Goal: Navigation & Orientation: Find specific page/section

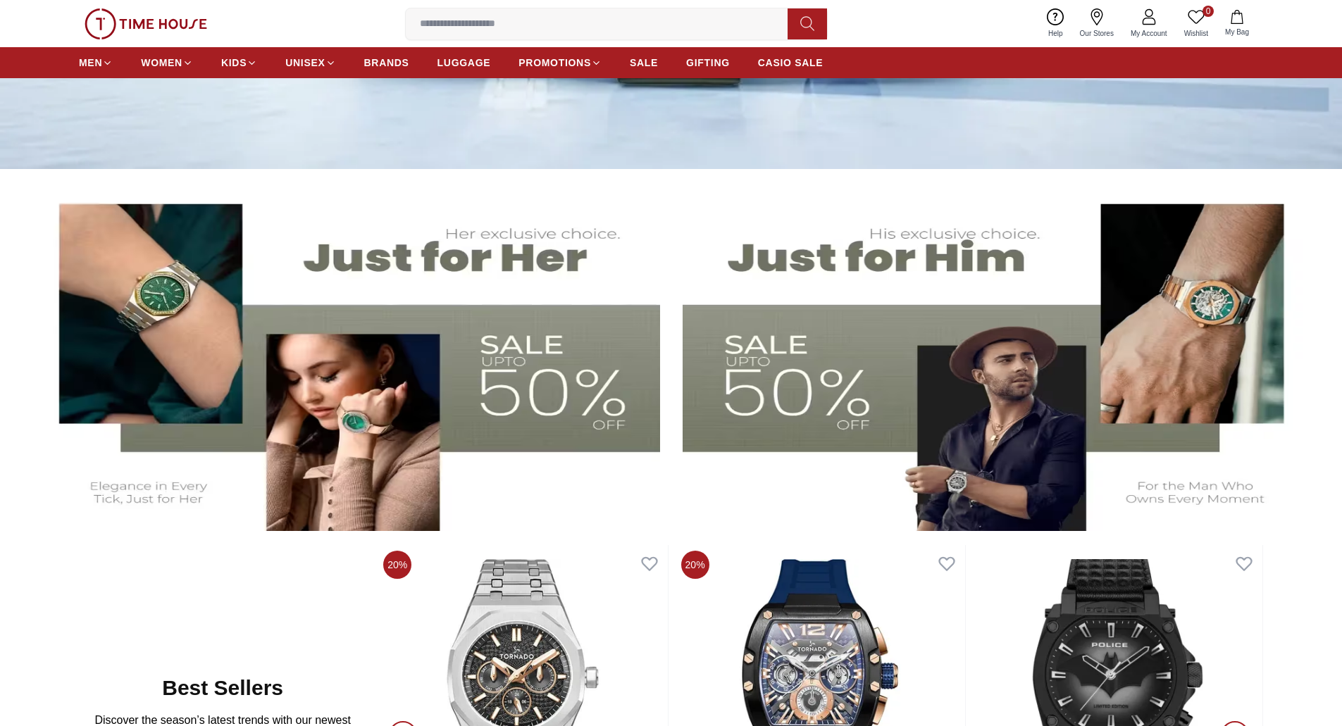
scroll to position [423, 0]
click at [521, 652] on img at bounding box center [523, 686] width 290 height 282
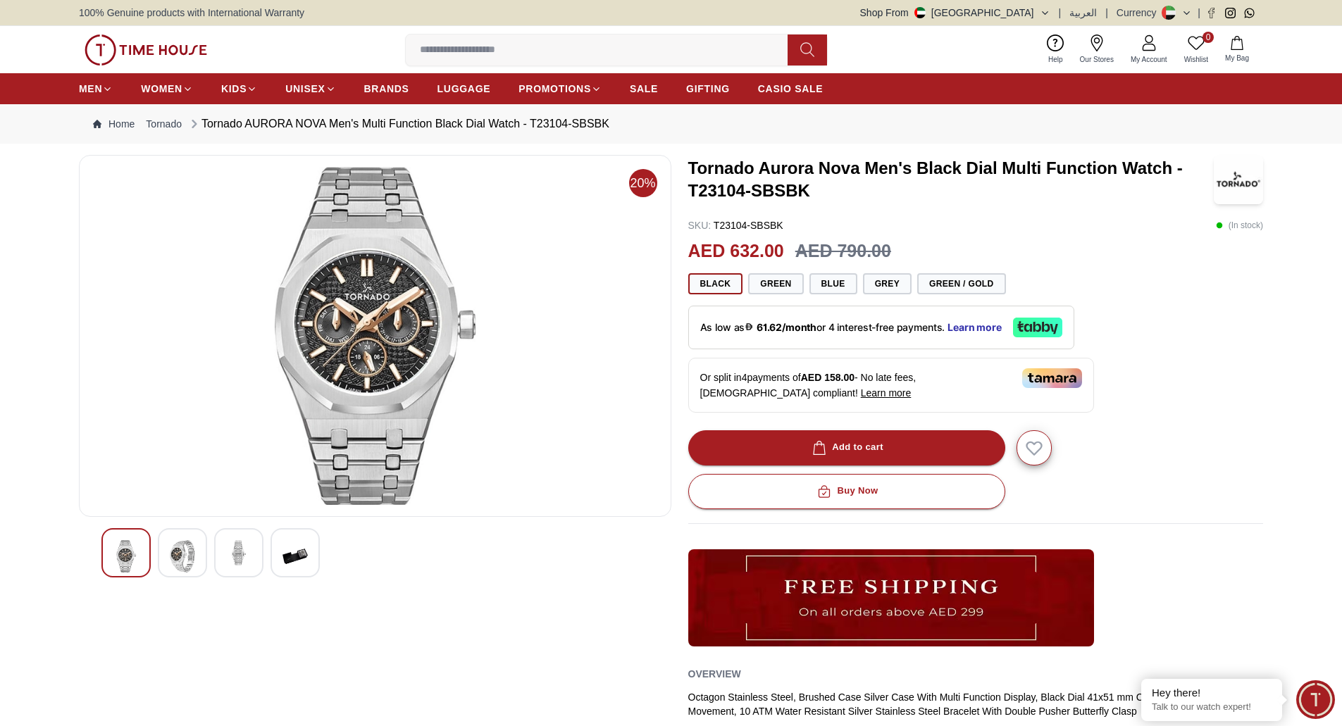
click at [146, 48] on img at bounding box center [146, 50] width 123 height 31
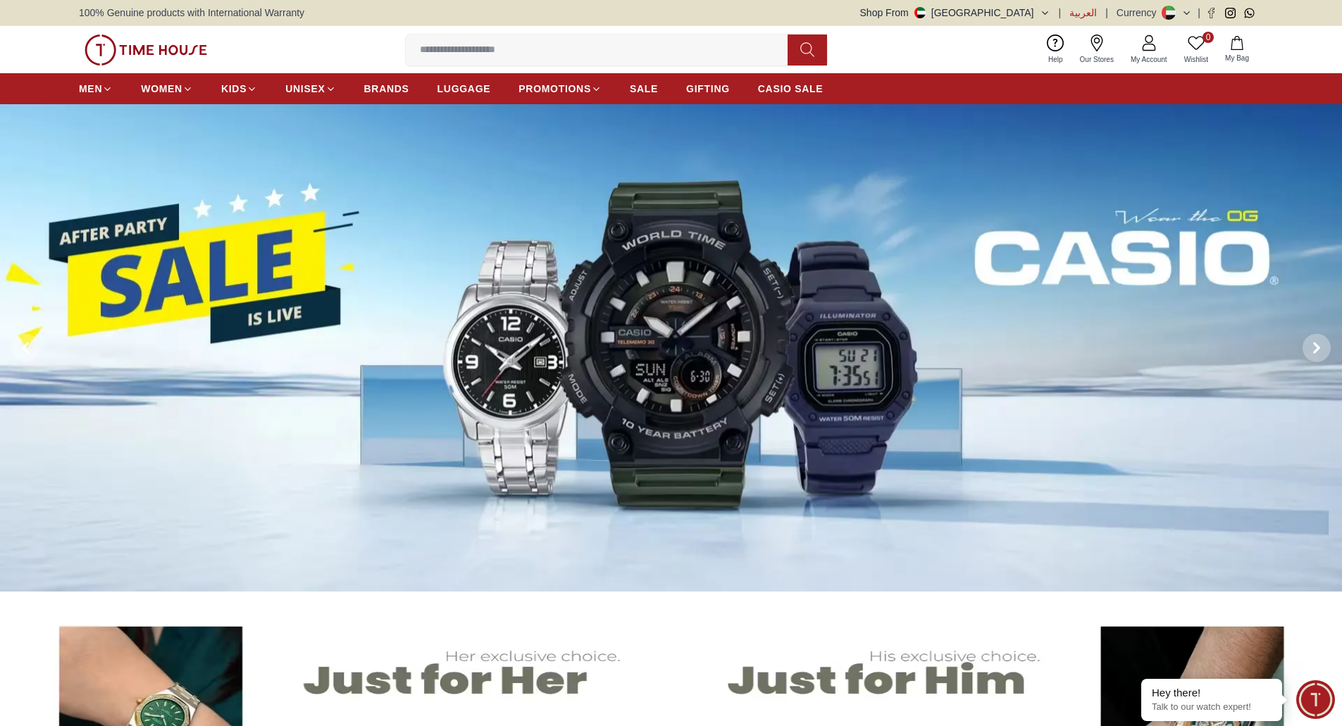
click at [1081, 16] on span "العربية" at bounding box center [1082, 13] width 27 height 14
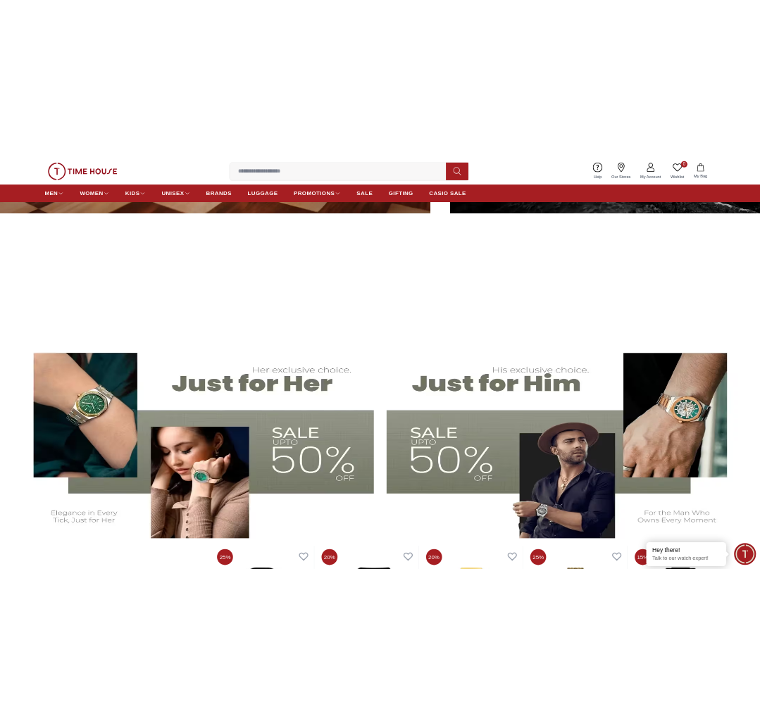
scroll to position [292, 0]
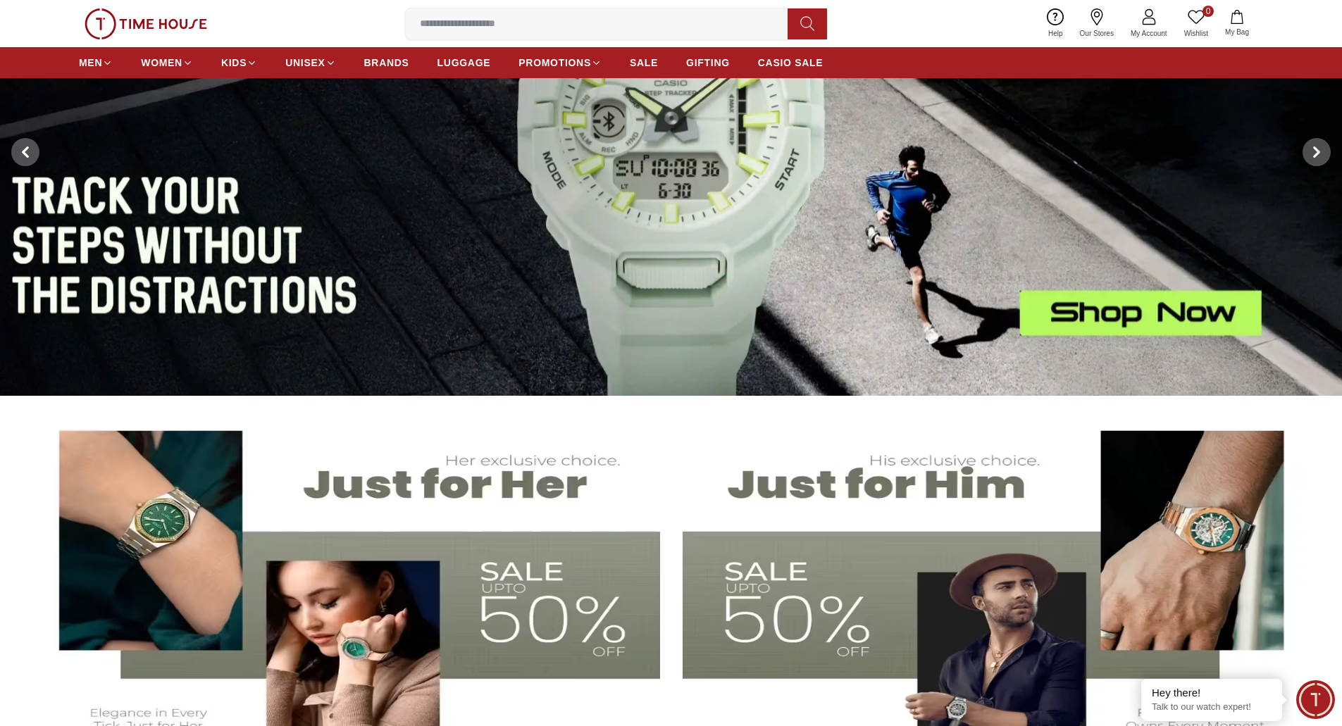
scroll to position [141, 0]
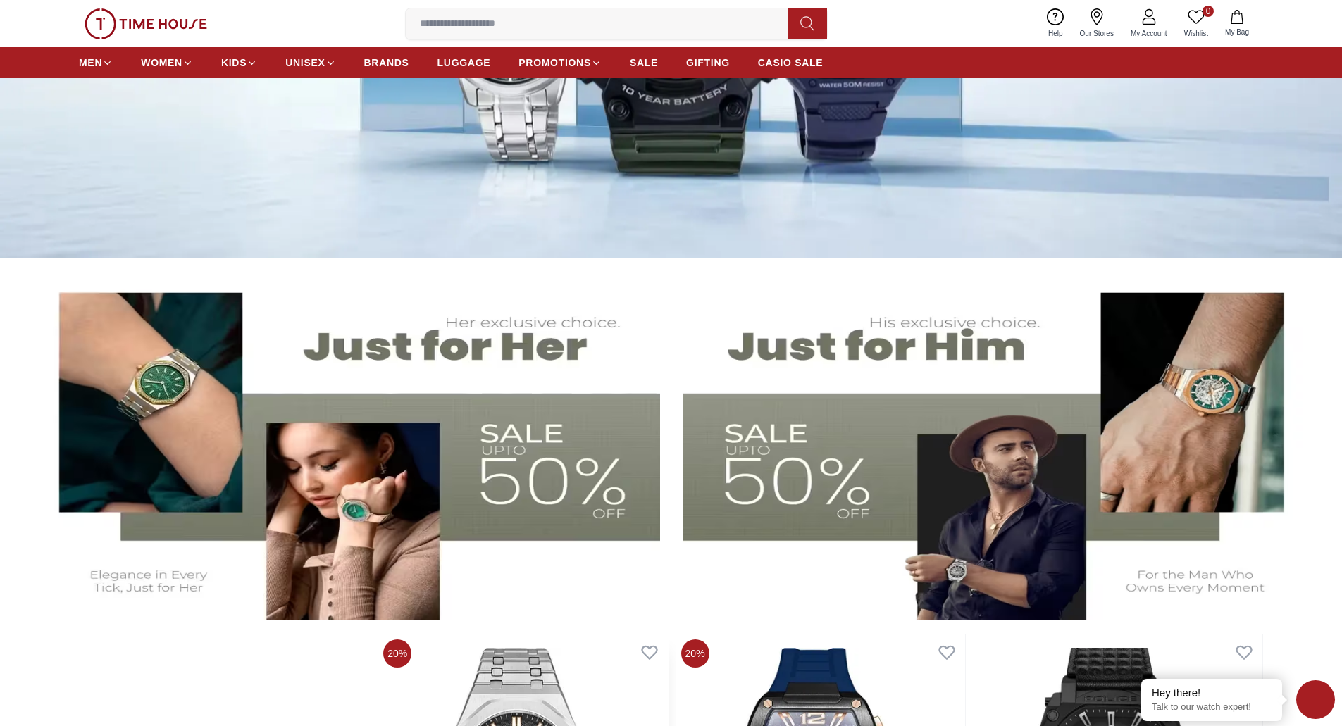
scroll to position [313, 0]
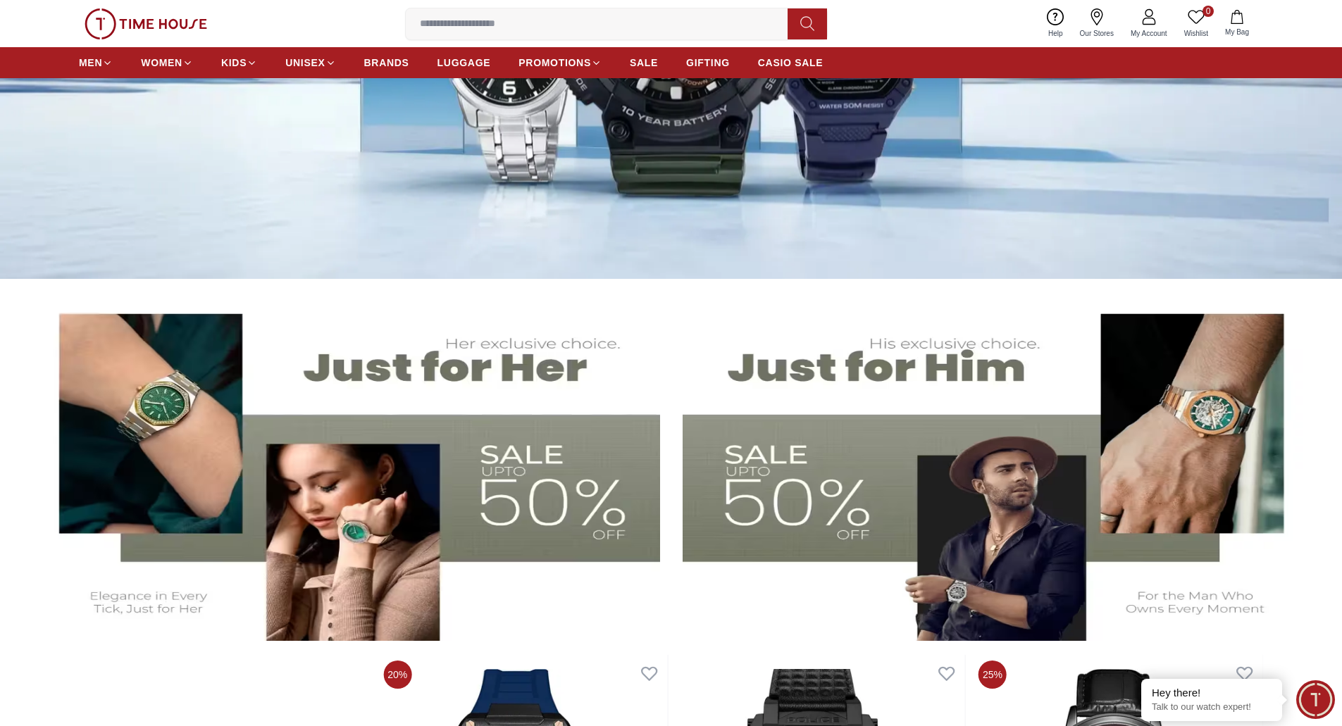
click at [153, 15] on img at bounding box center [146, 23] width 123 height 31
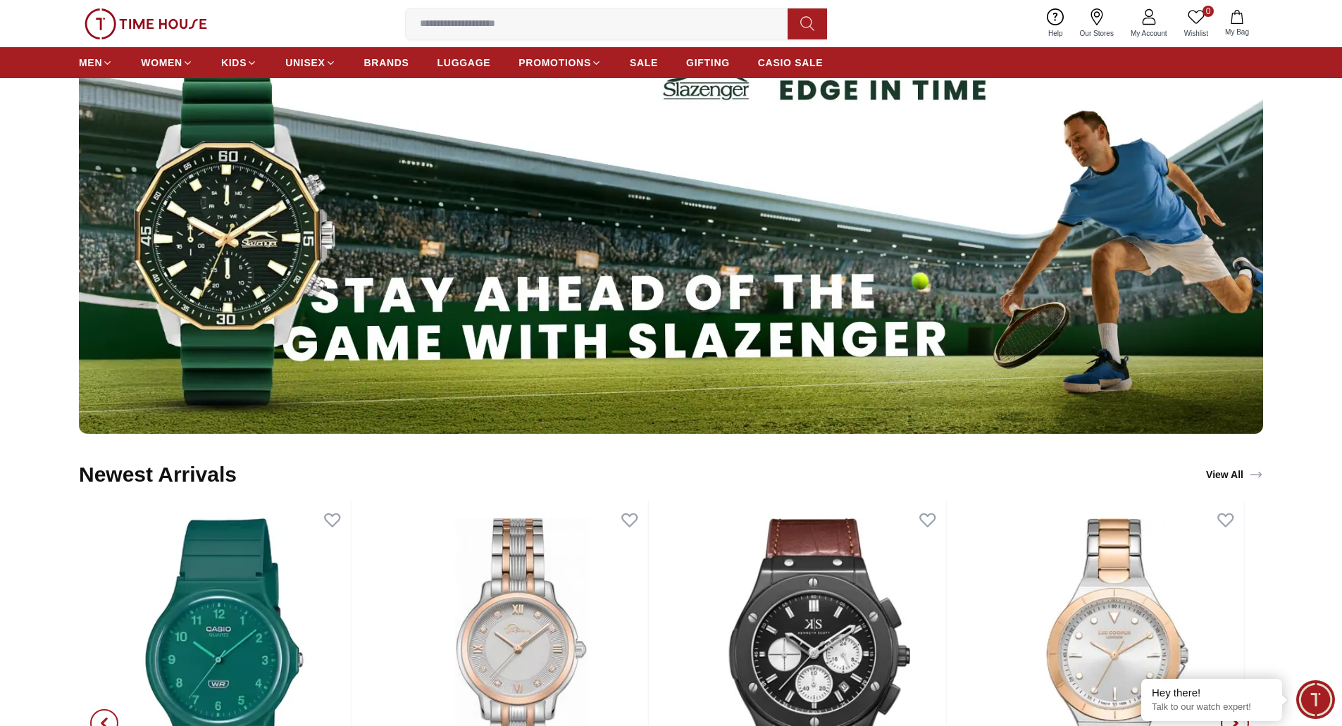
scroll to position [1409, 0]
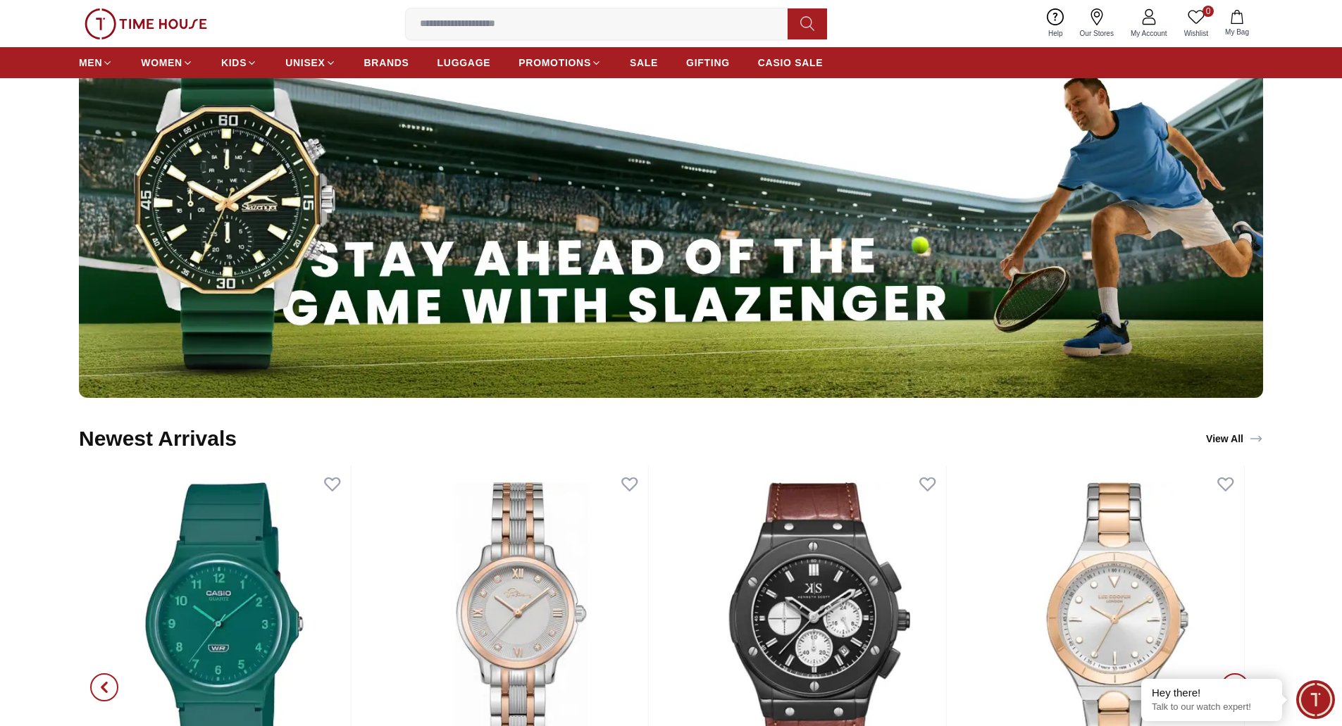
click at [592, 325] on img at bounding box center [671, 176] width 1184 height 444
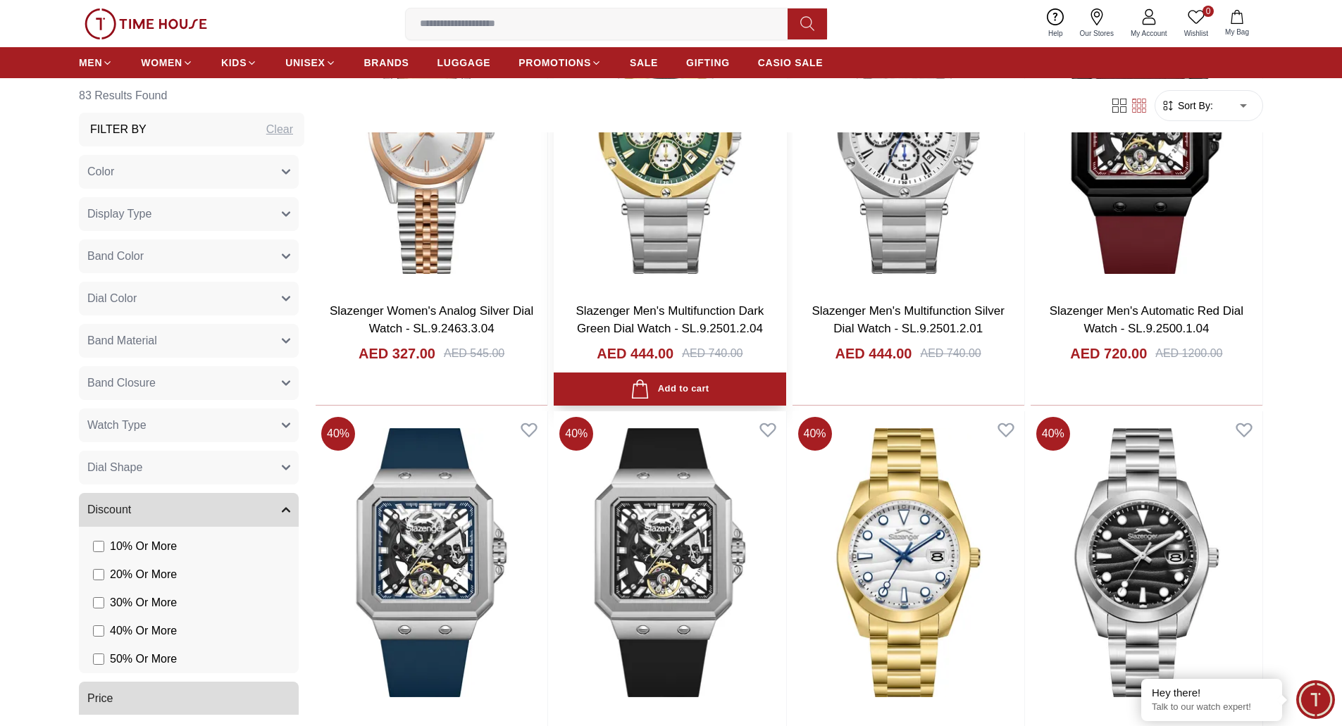
scroll to position [634, 0]
